Goal: Task Accomplishment & Management: Use online tool/utility

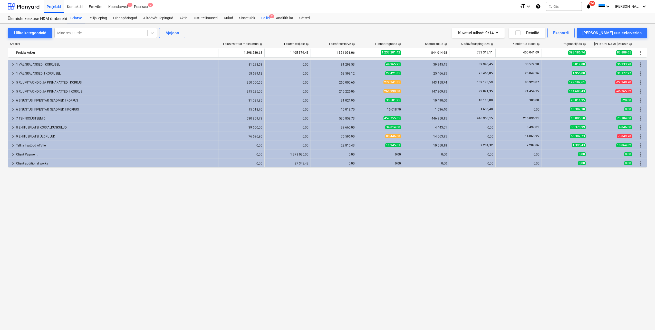
click at [265, 17] on div "Failid 2" at bounding box center [265, 18] width 15 height 10
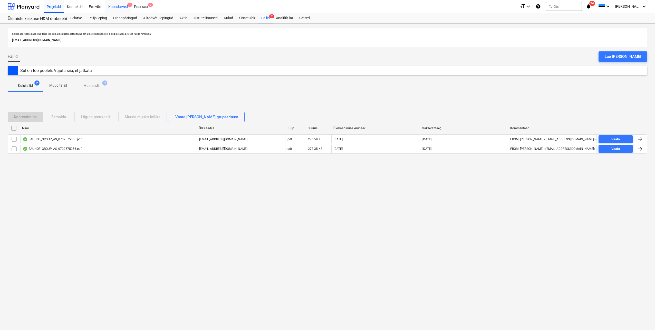
click at [125, 6] on div "Koondarved 1" at bounding box center [118, 6] width 26 height 13
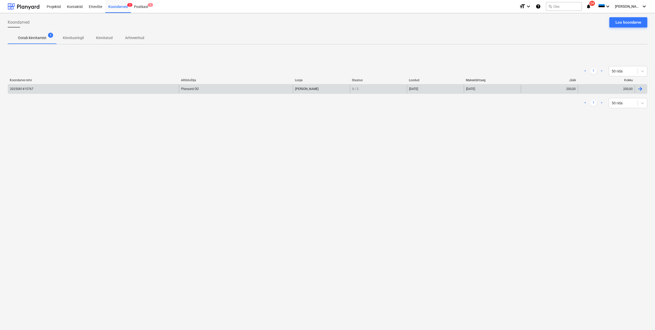
click at [636, 90] on div at bounding box center [641, 89] width 12 height 8
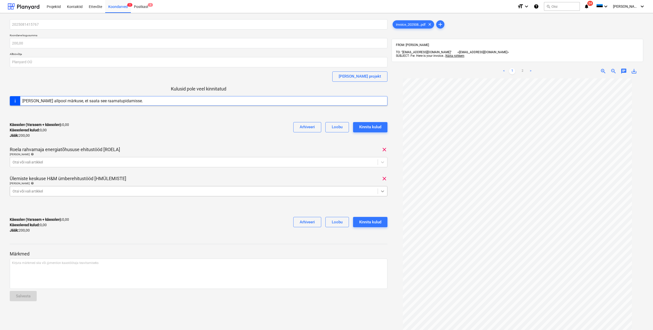
click at [383, 192] on icon at bounding box center [382, 190] width 5 height 5
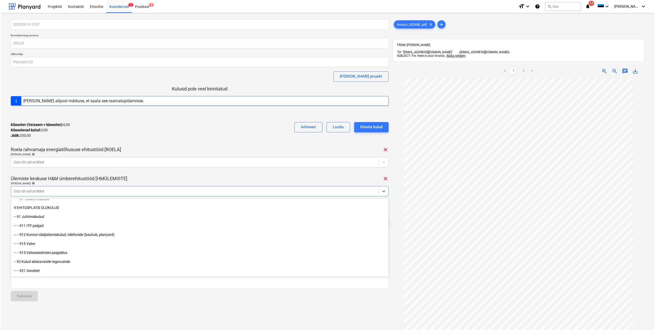
scroll to position [3953, 0]
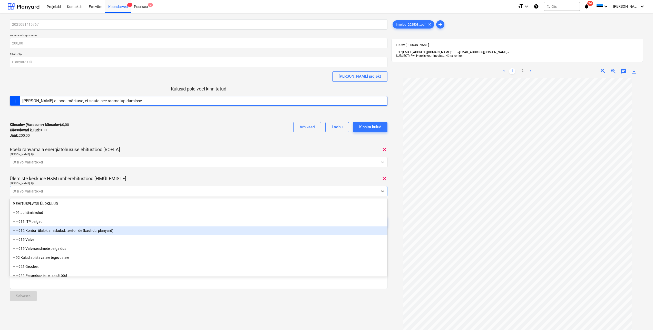
drag, startPoint x: 86, startPoint y: 226, endPoint x: 86, endPoint y: 230, distance: 3.6
click at [86, 230] on div "-- -- 912 Kontori ülalpidamiskulud, telefonide (bauhub, planyard)" at bounding box center [199, 230] width 378 height 8
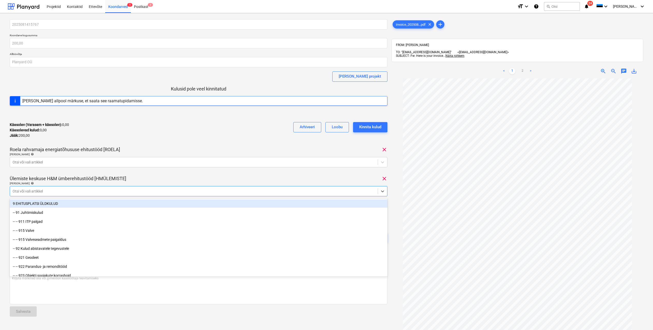
click at [195, 141] on div "Käesolev (Varasem + käesolev) : 0,00 Käesolevad kulud : 0,00 Jääk : 200,00 Arhi…" at bounding box center [199, 130] width 378 height 24
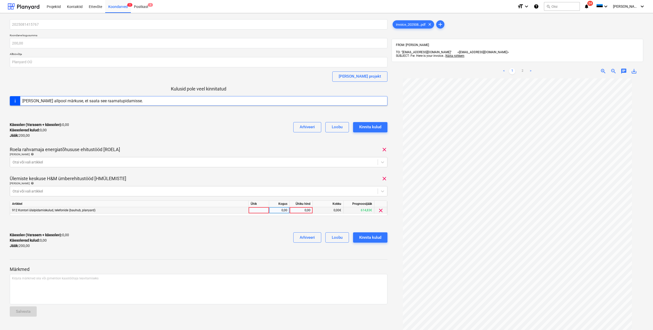
click at [261, 211] on div at bounding box center [259, 210] width 21 height 6
type input "tk"
click at [280, 210] on div "0,00" at bounding box center [279, 210] width 16 height 6
type input "1"
click at [296, 210] on div "0,00" at bounding box center [301, 210] width 19 height 6
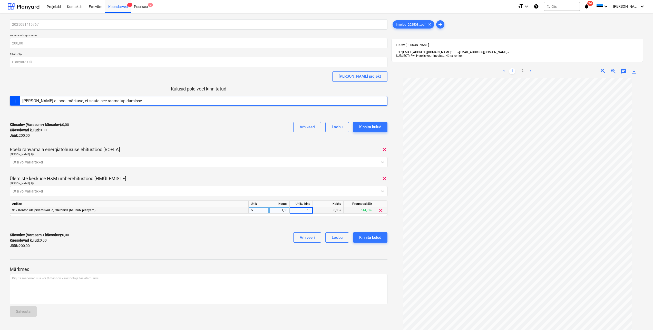
type input "100"
click at [285, 184] on div "[PERSON_NAME] artiklid help" at bounding box center [199, 182] width 378 height 3
click at [124, 279] on p "Kirjuta märkmed siia või @mention kaastöötaja teavitamiseks ﻿" at bounding box center [198, 278] width 373 height 4
click at [375, 239] on div "Kinnita kulud" at bounding box center [370, 237] width 22 height 7
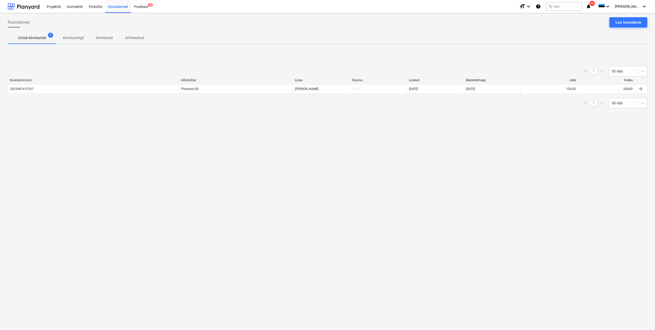
click at [34, 37] on p "Ootab kinnitamist" at bounding box center [32, 37] width 28 height 5
click at [58, 8] on div "Projektid" at bounding box center [54, 6] width 20 height 13
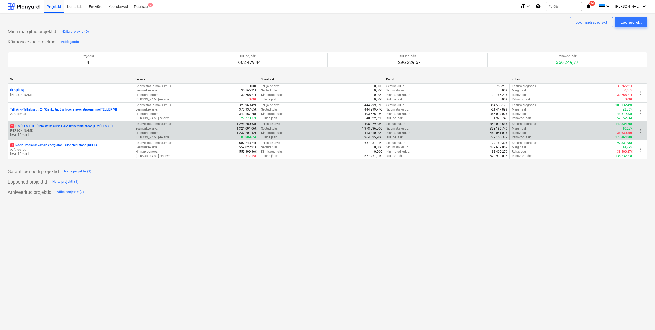
click at [50, 128] on p "2 HMÜLEMISTE - Ülemiste keskuse H&M ümberehitustööd [HMÜLEMISTE]" at bounding box center [62, 126] width 104 height 4
